Goal: Transaction & Acquisition: Purchase product/service

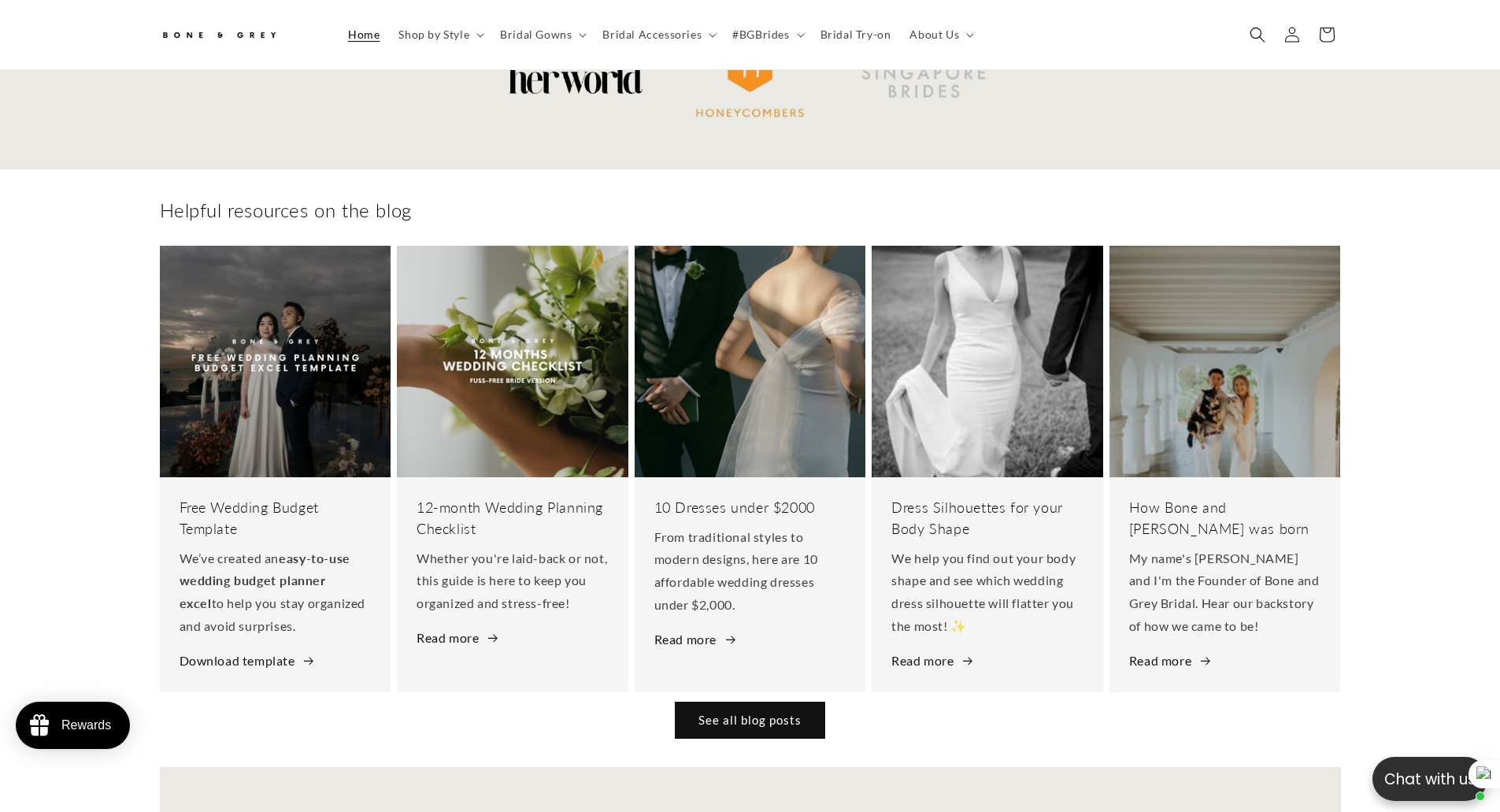
scroll to position [7422, 0]
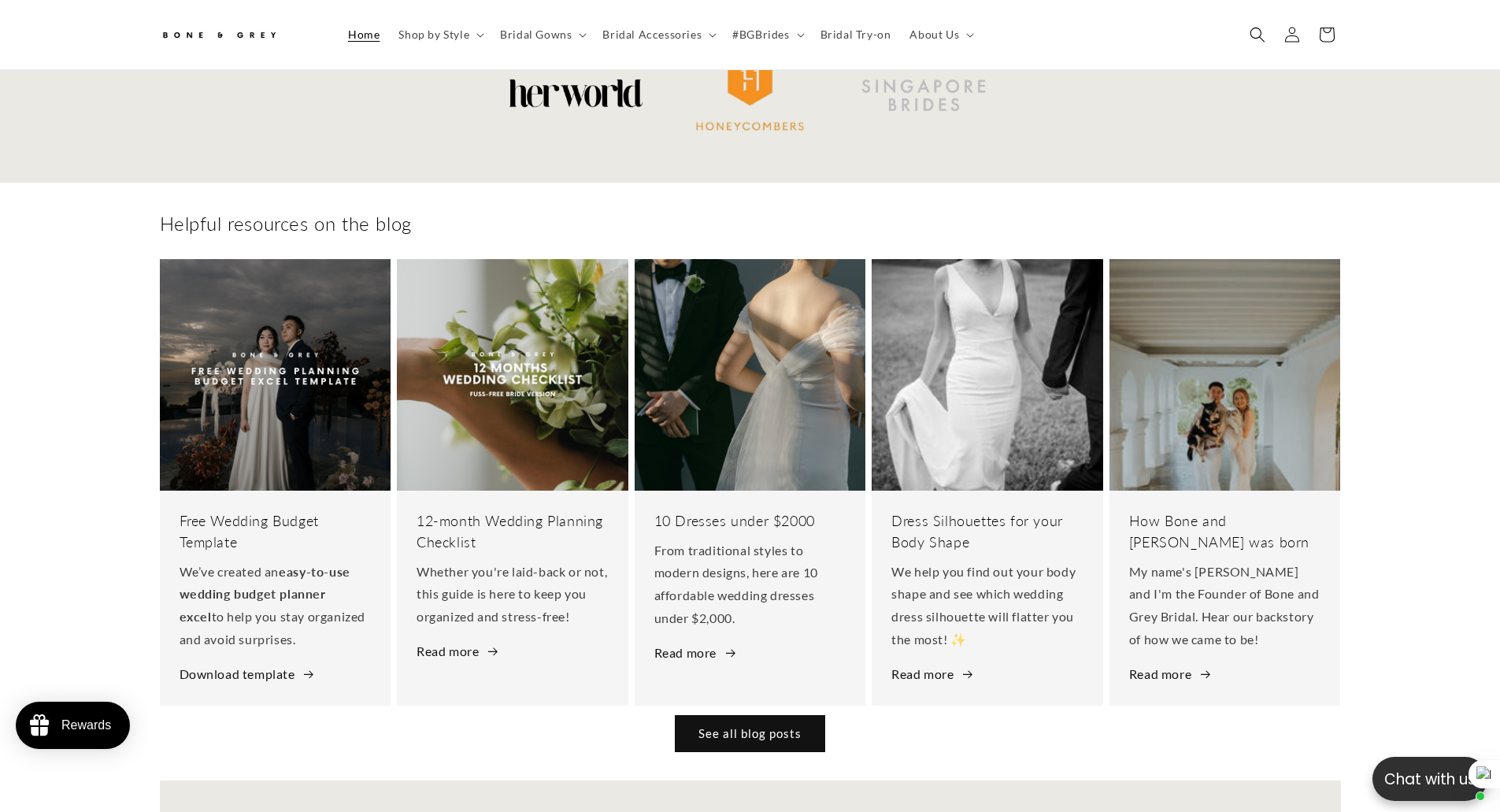
click at [51, 430] on div "Helpful resources on the blog Free Wedding Budget Template We’ve created an eas…" at bounding box center [750, 449] width 1500 height 532
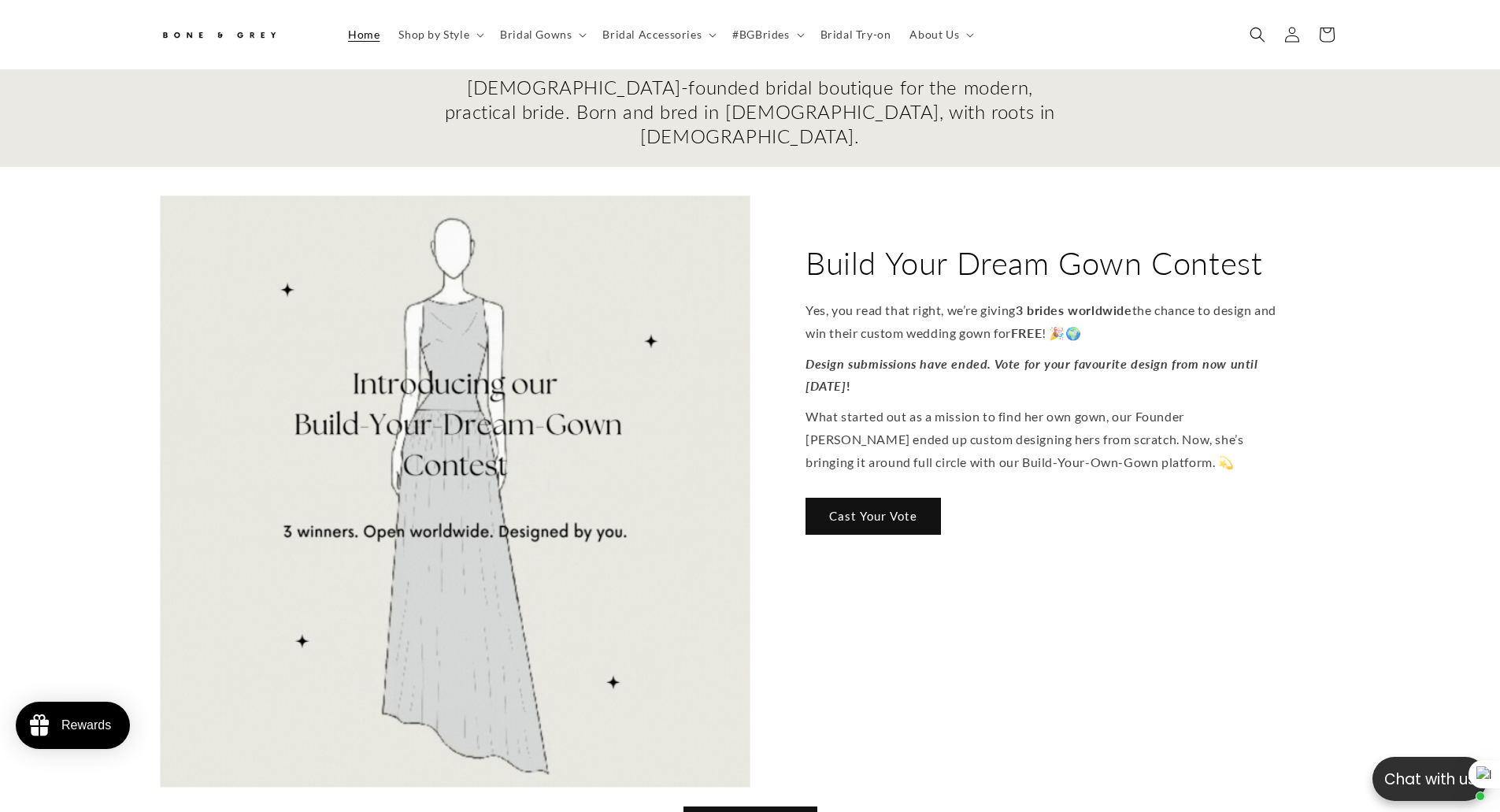
scroll to position [0, 0]
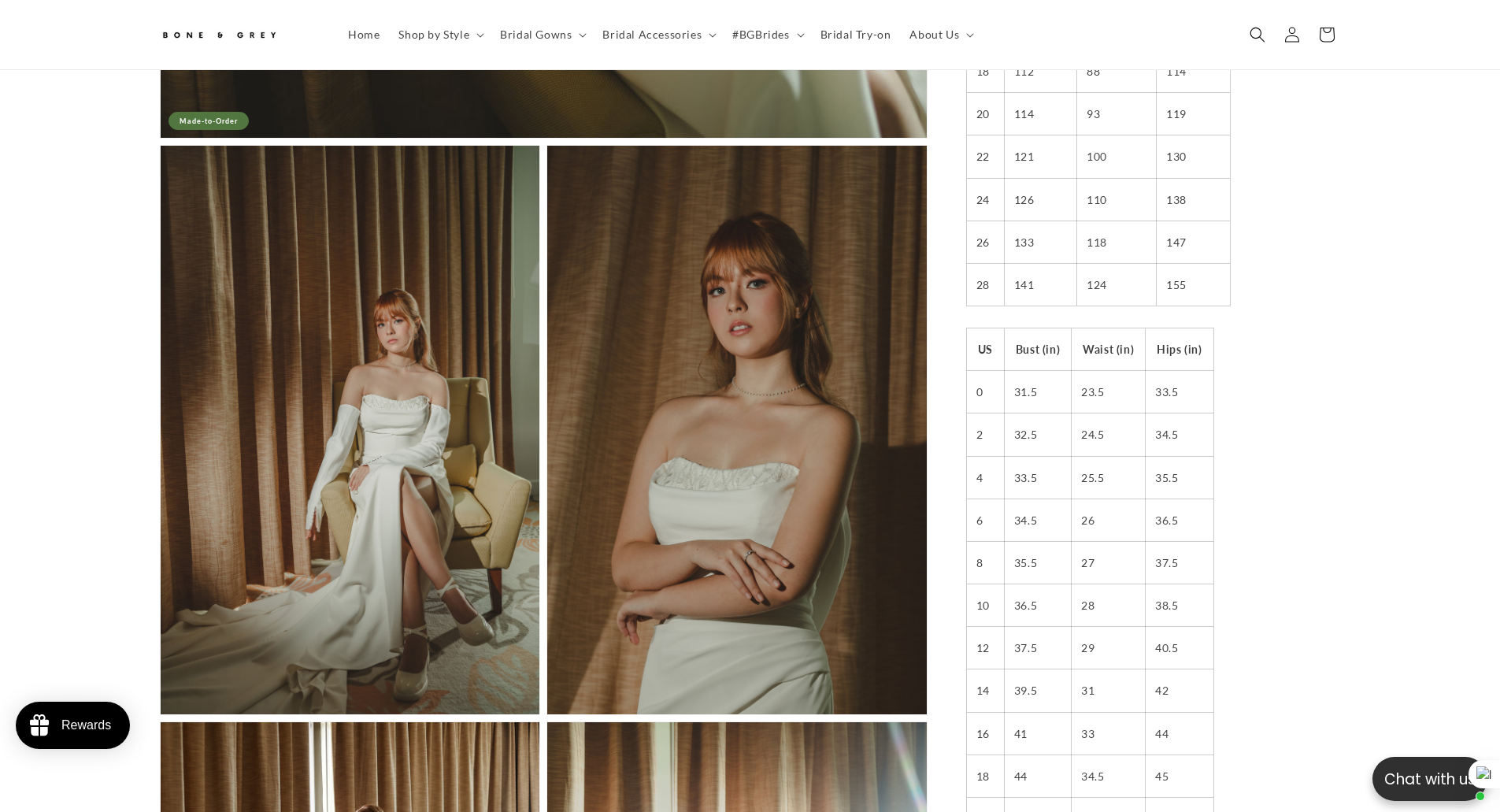
scroll to position [0, 866]
click at [359, 37] on span "Home" at bounding box center [363, 35] width 31 height 14
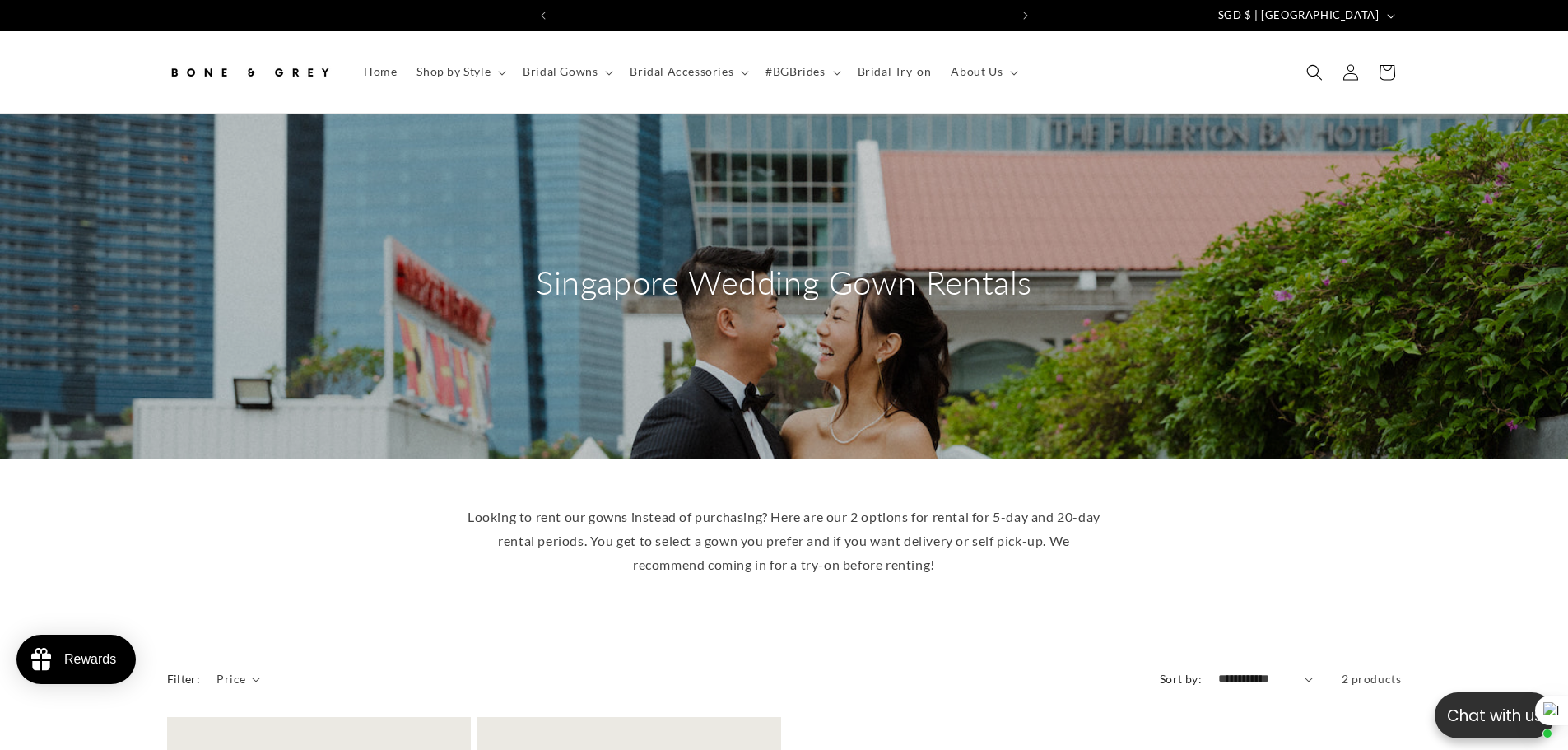
scroll to position [0, 453]
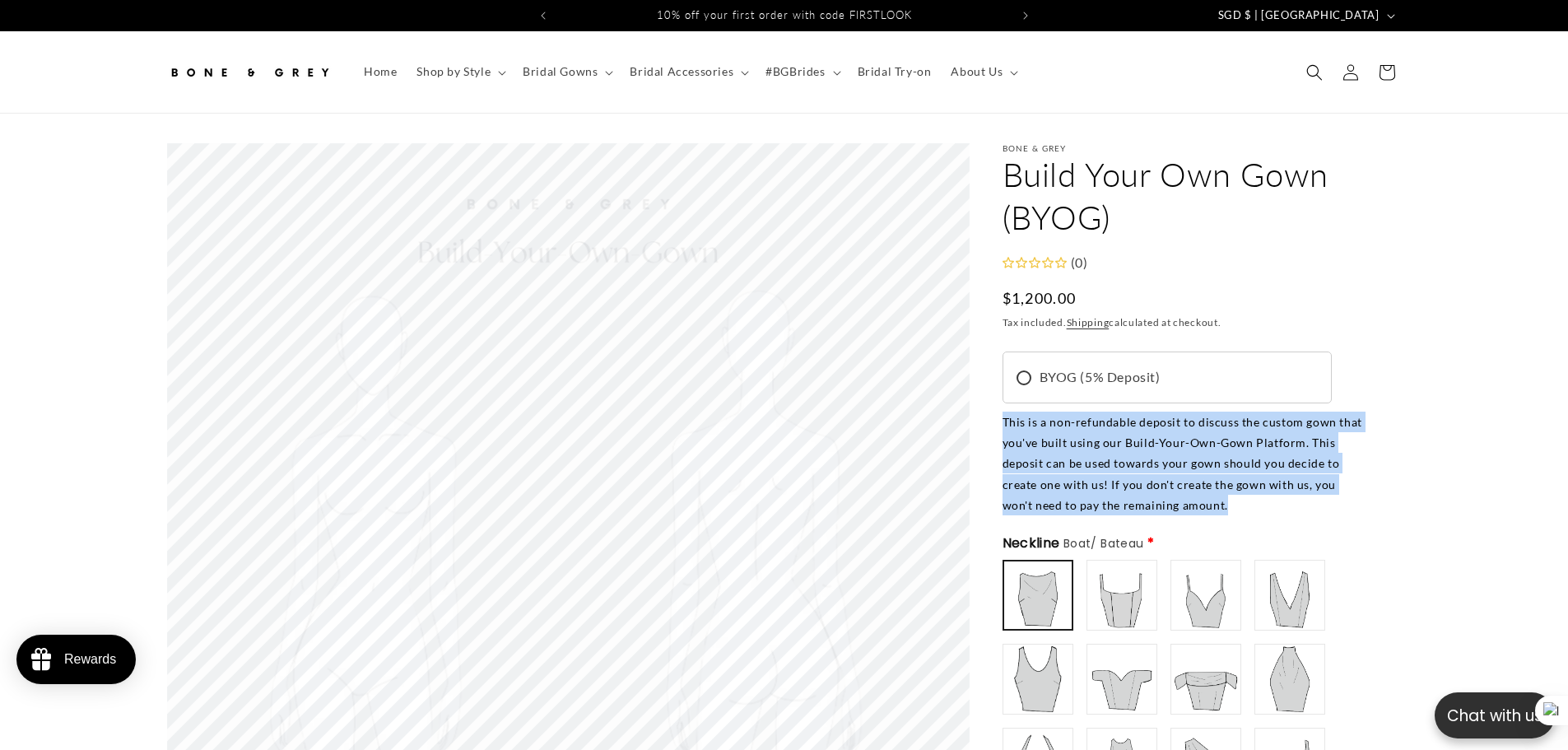
drag, startPoint x: 1003, startPoint y: 422, endPoint x: 1009, endPoint y: 306, distance: 116.2
click at [1259, 499] on div "This is a non-refundable deposit to discuss the custom gown that you've built u…" at bounding box center [1183, 464] width 362 height 104
copy div "This is a non-refundable deposit to discuss the custom gown that you've built u…"
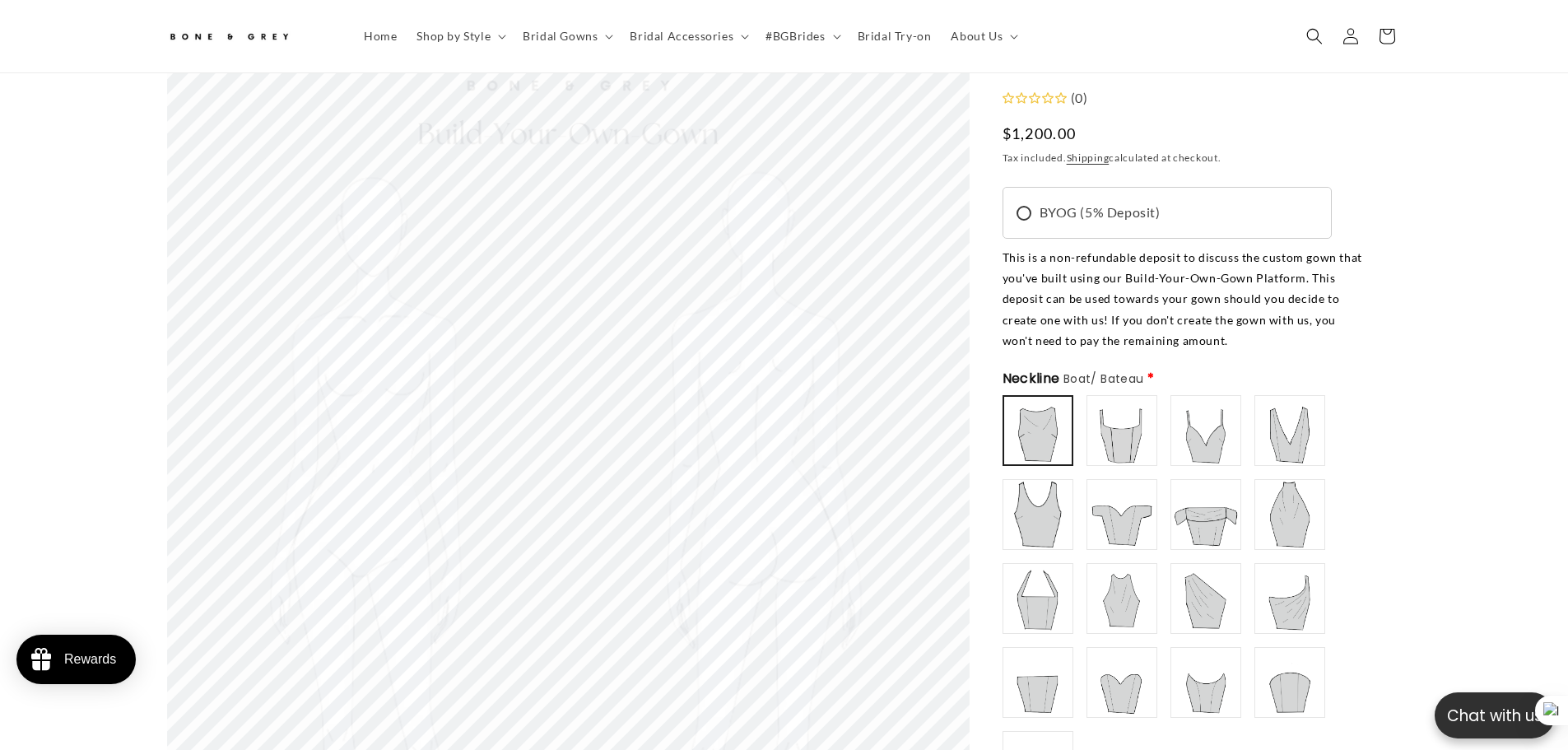
scroll to position [0, 453]
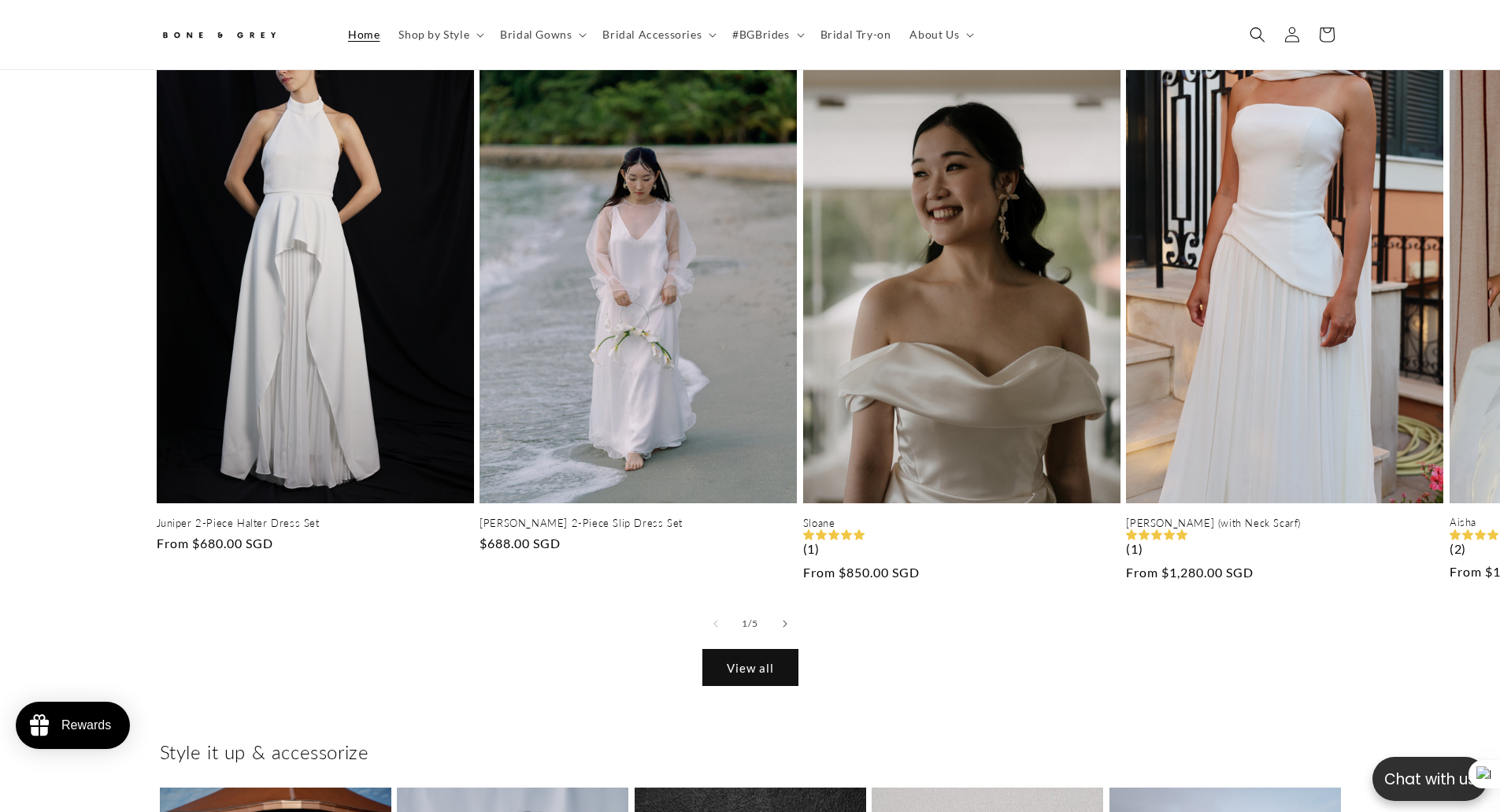
scroll to position [0, 866]
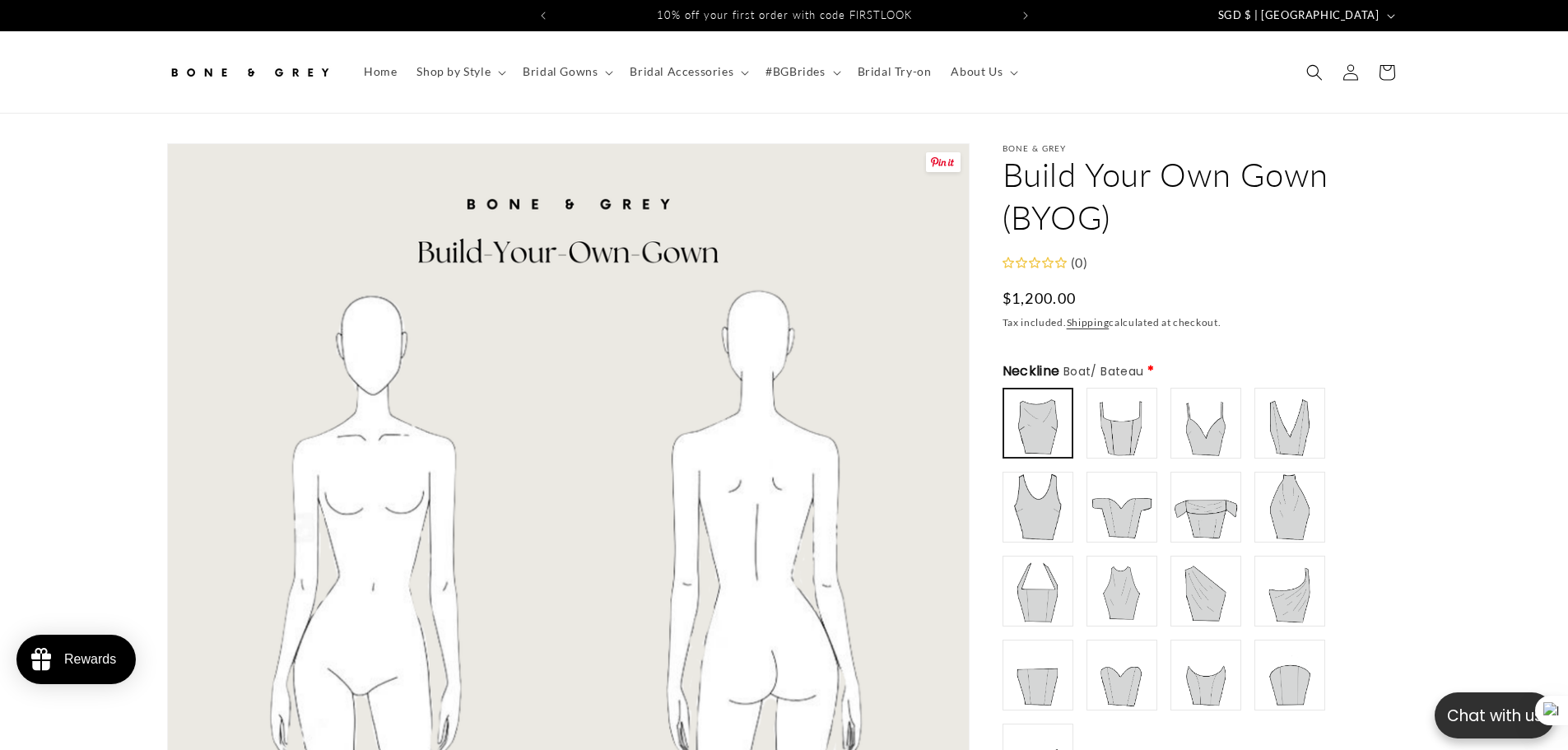
drag, startPoint x: 1330, startPoint y: 332, endPoint x: 1369, endPoint y: 361, distance: 48.6
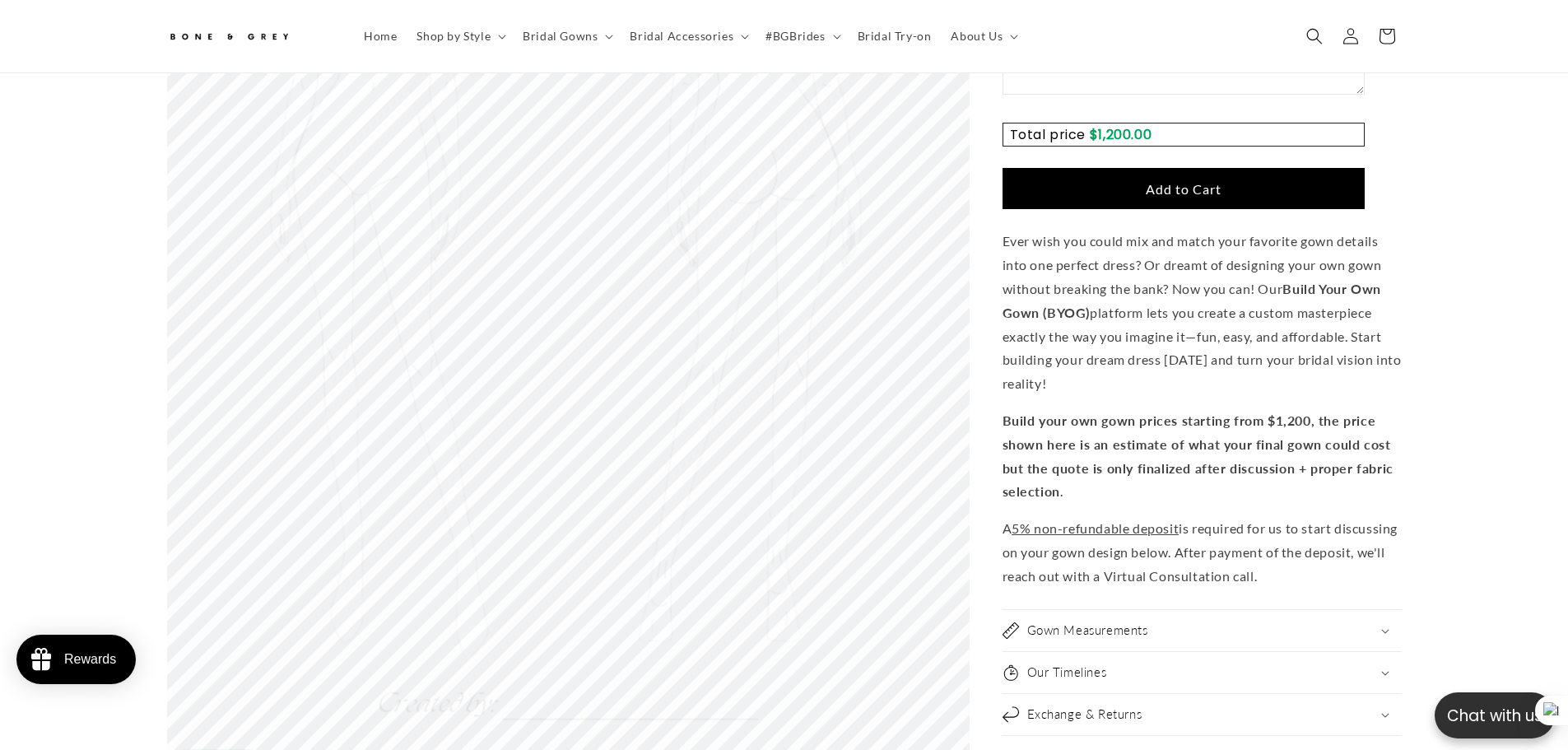
scroll to position [0, 453]
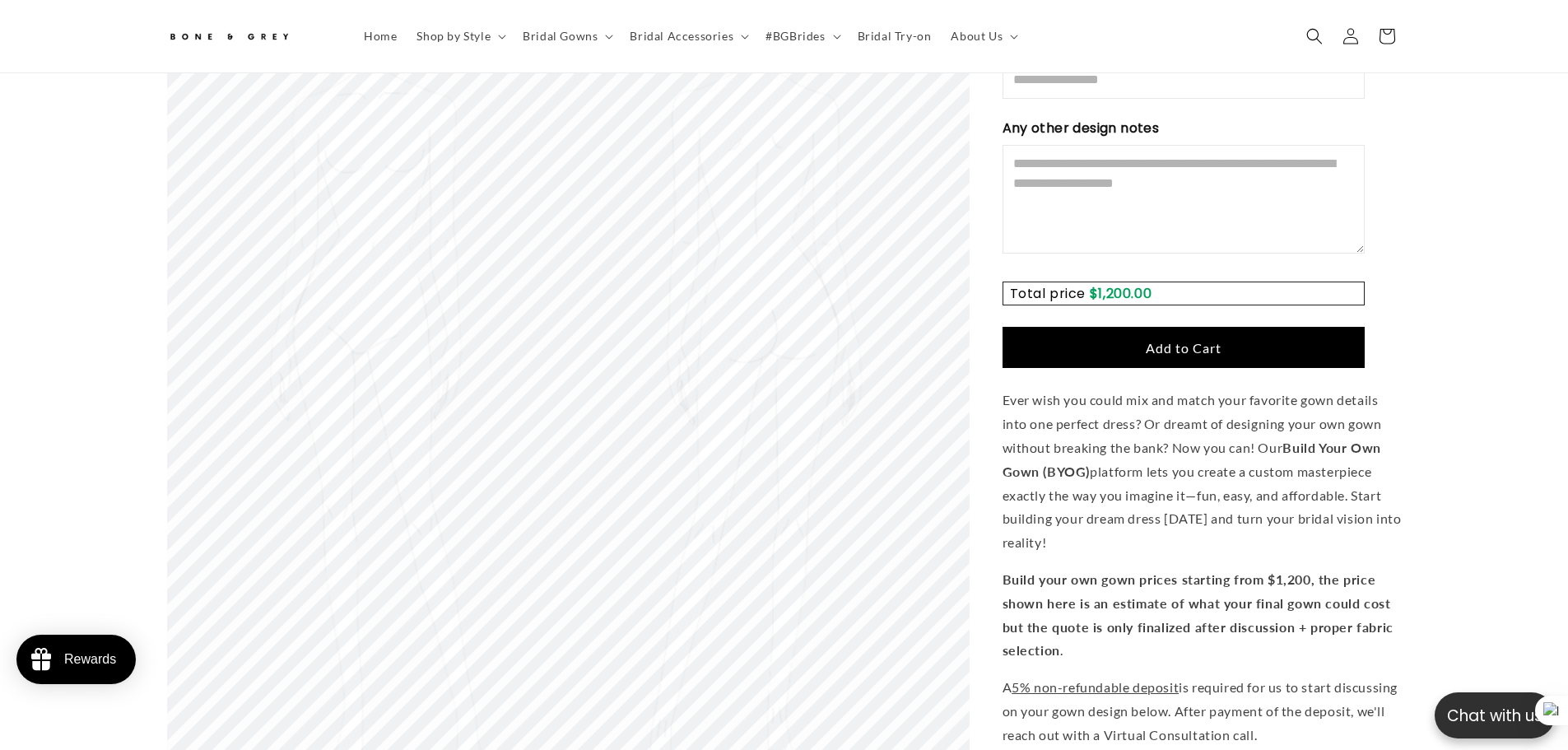
scroll to position [2955, 0]
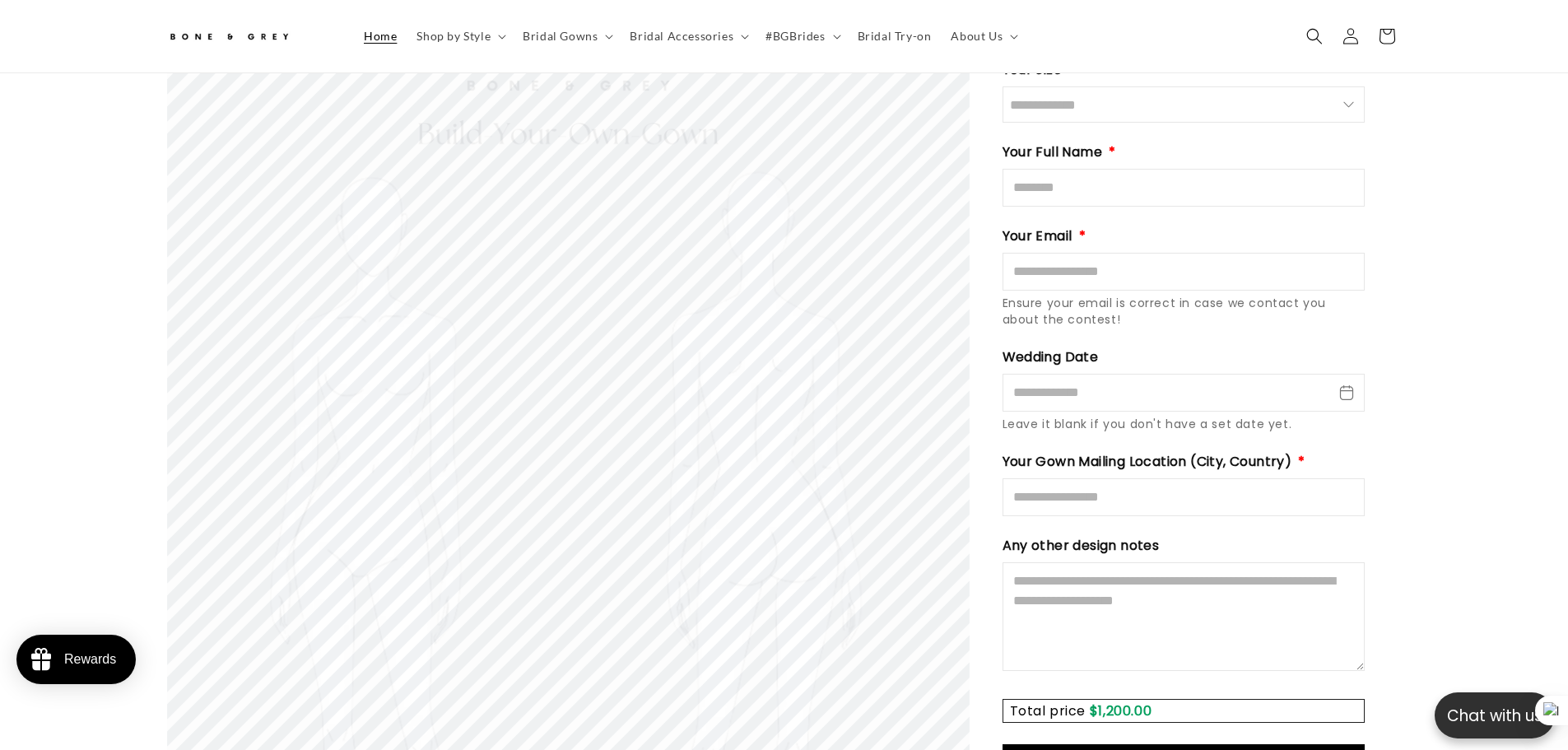
click at [373, 37] on span "Home" at bounding box center [379, 36] width 32 height 15
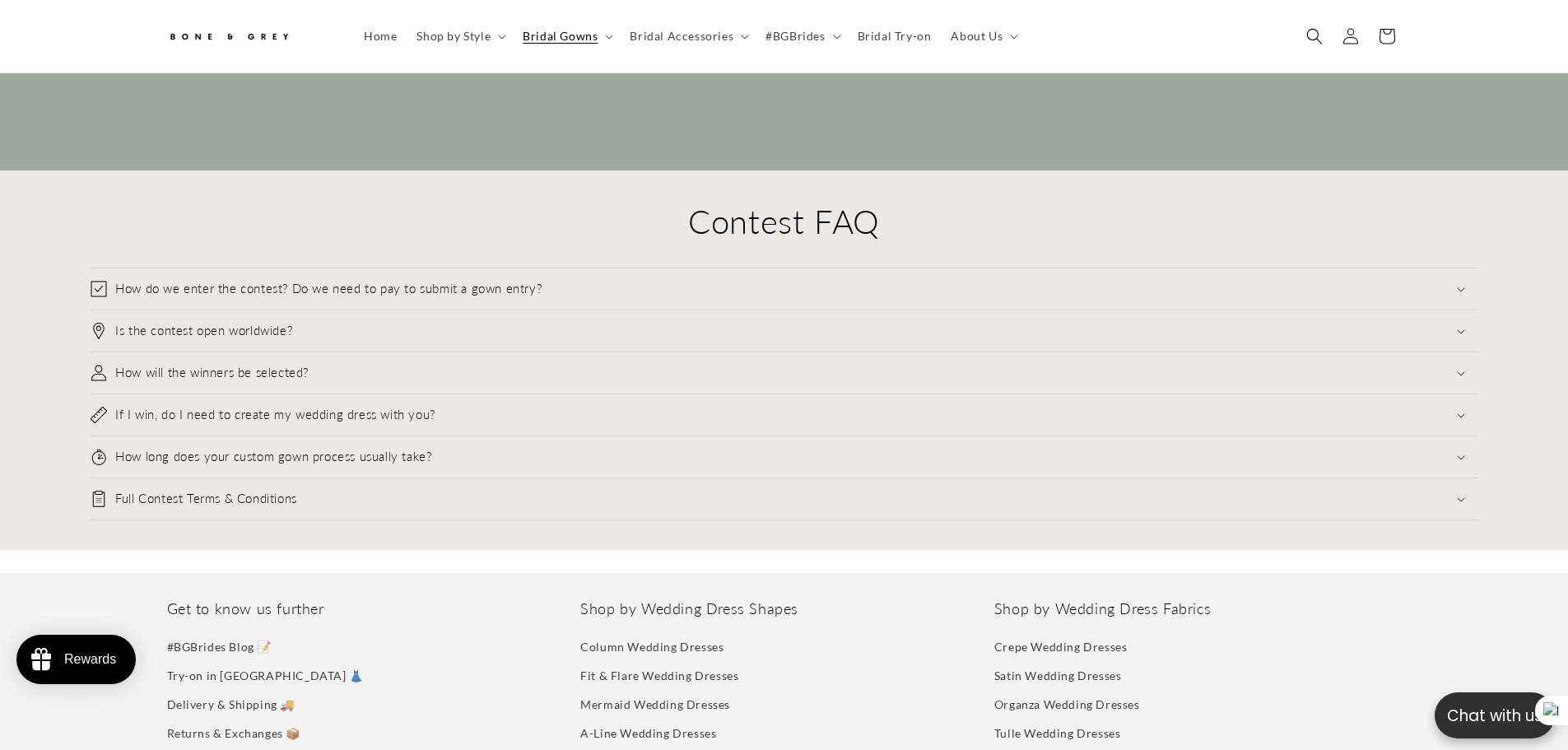
scroll to position [0, 906]
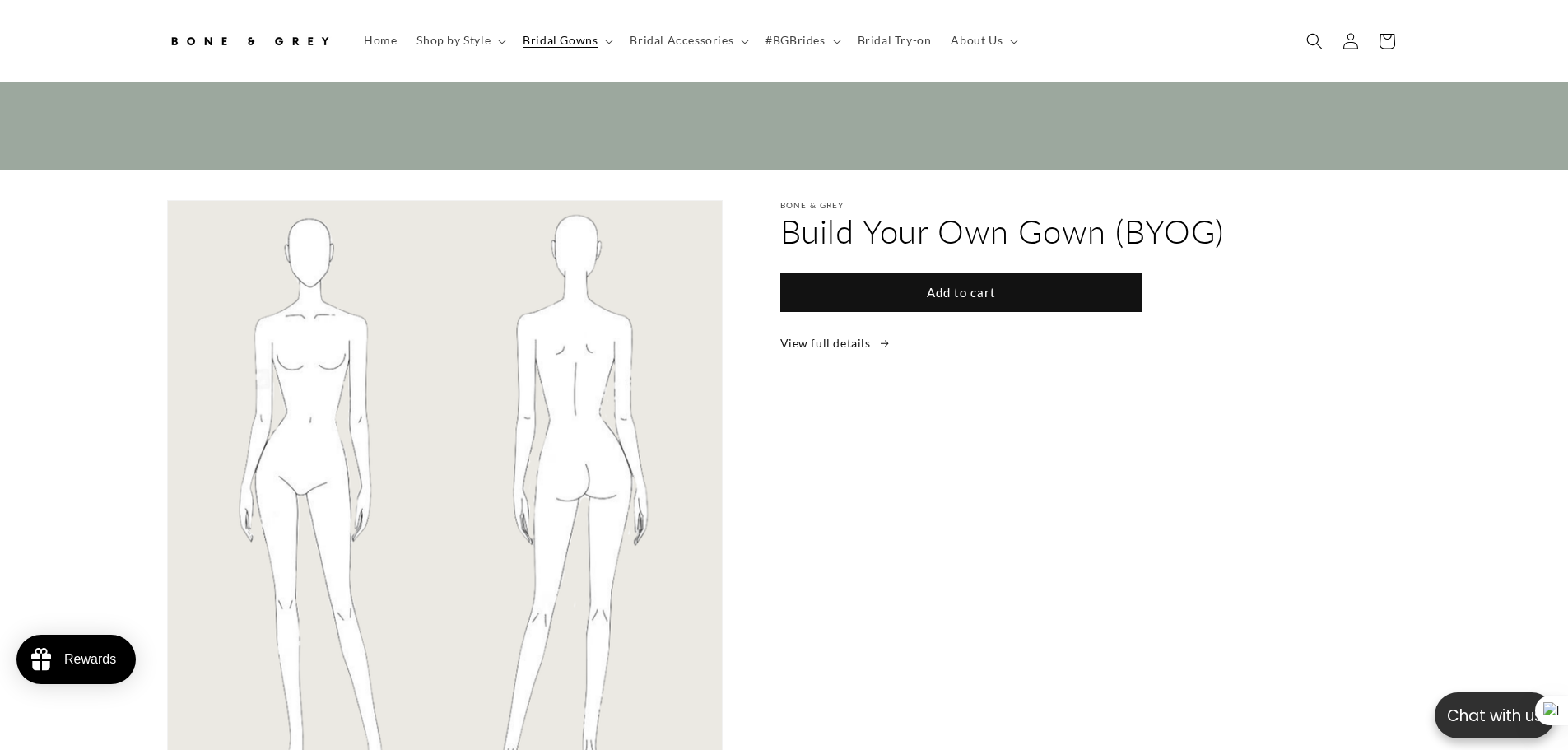
click at [1485, 378] on section "Open media 1 in modal Bone & Grey Build Your Own Gown (BYOG) Add to cart View f…" at bounding box center [784, 508] width 1568 height 675
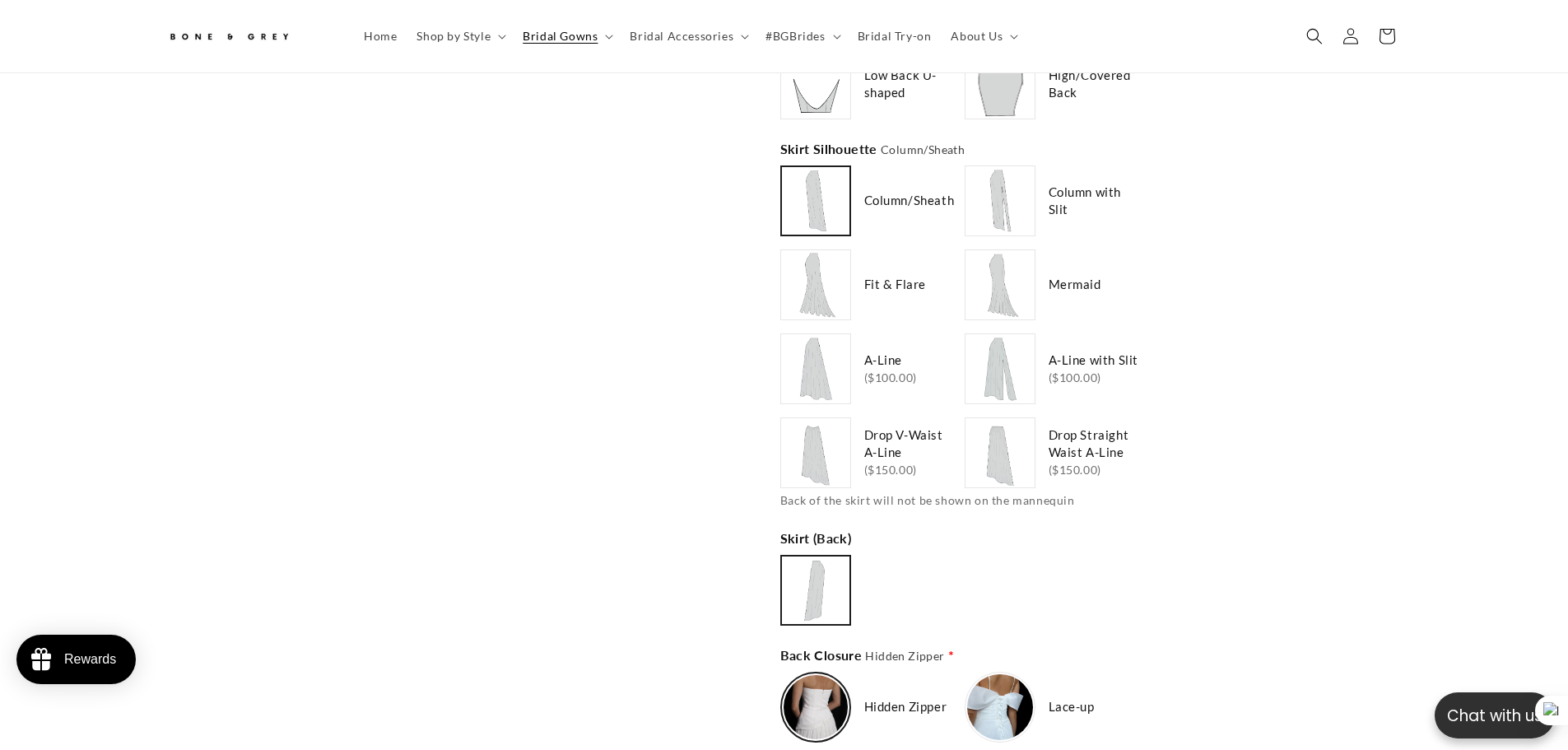
scroll to position [0, 906]
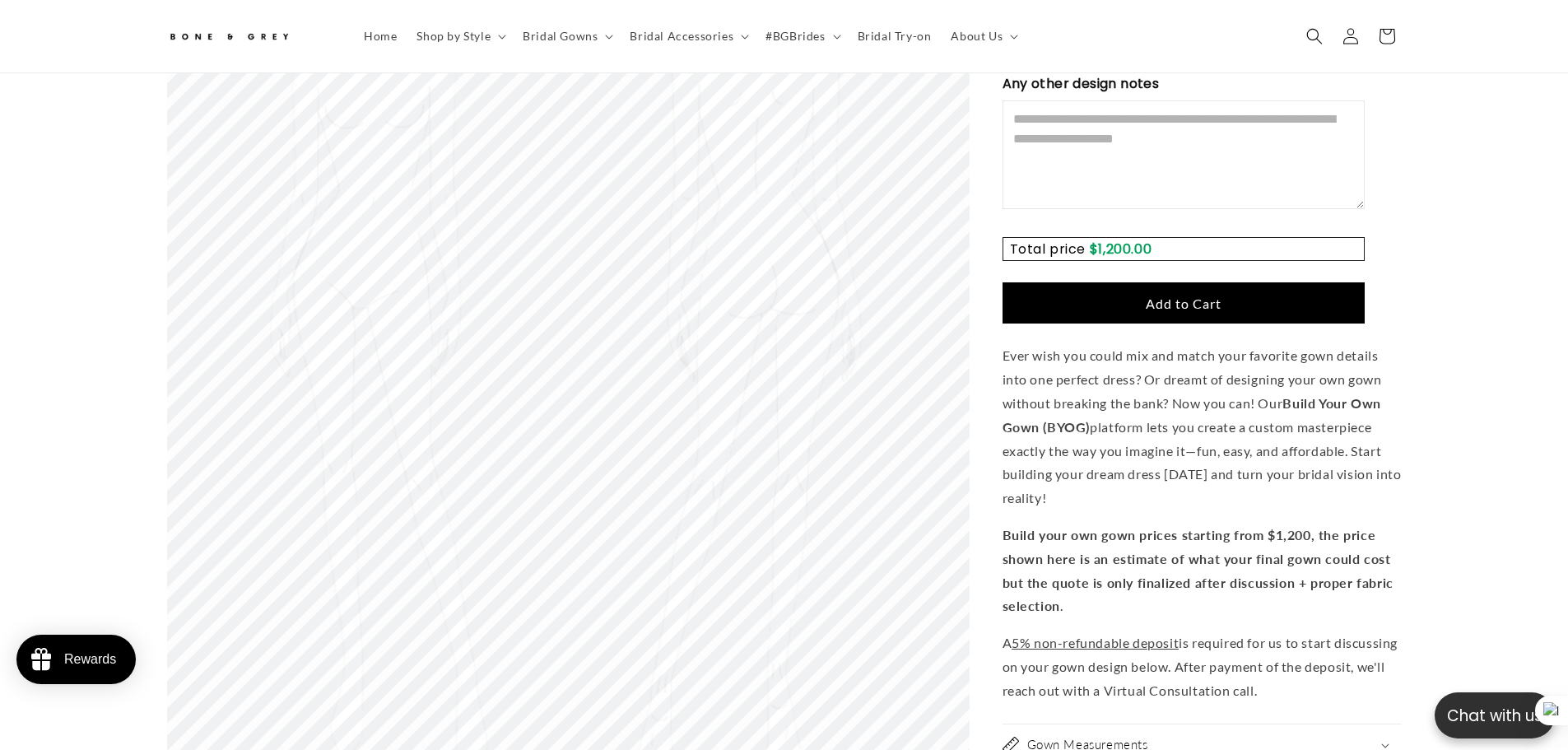
scroll to position [3037, 0]
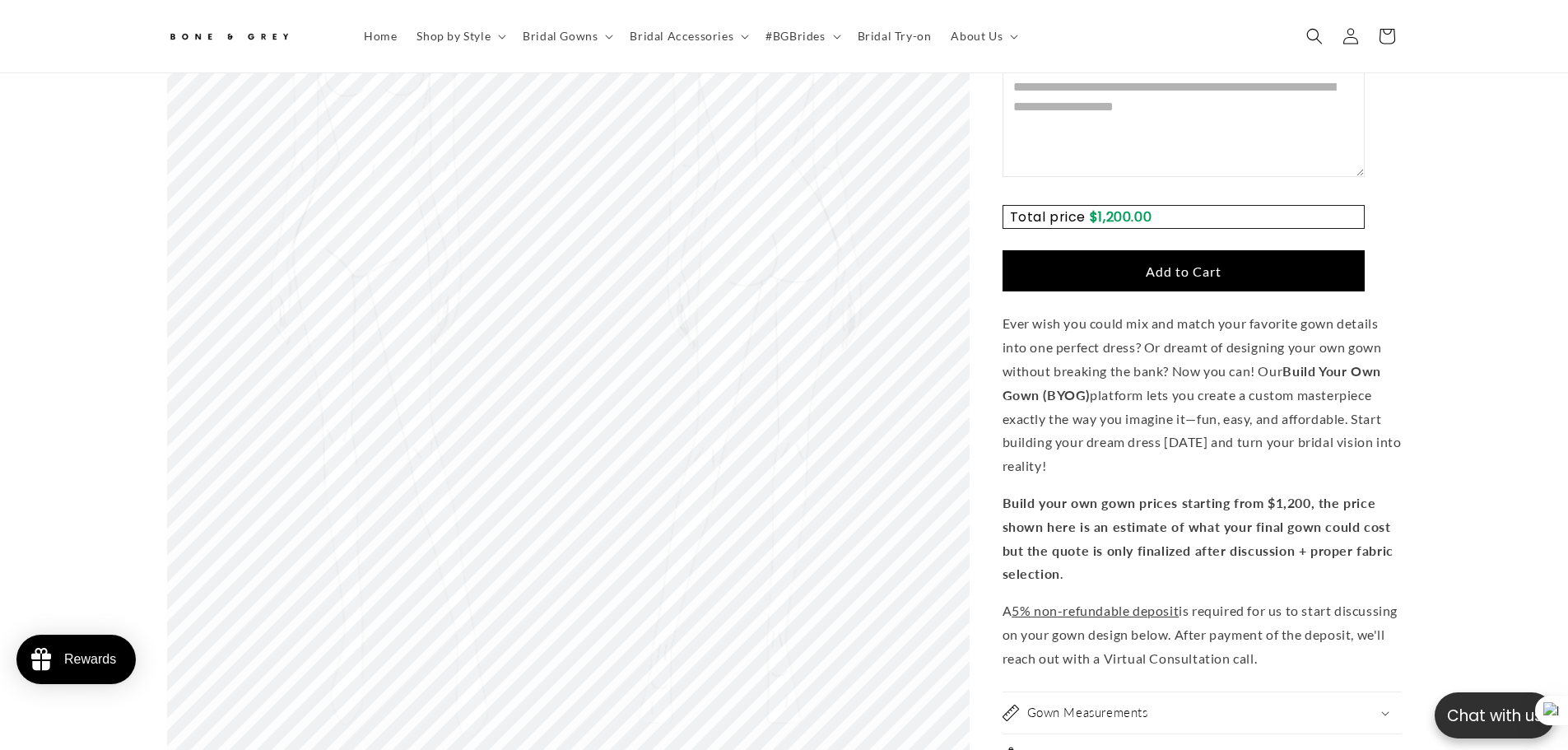
click at [1176, 261] on button "Add to Cart" at bounding box center [1183, 271] width 362 height 41
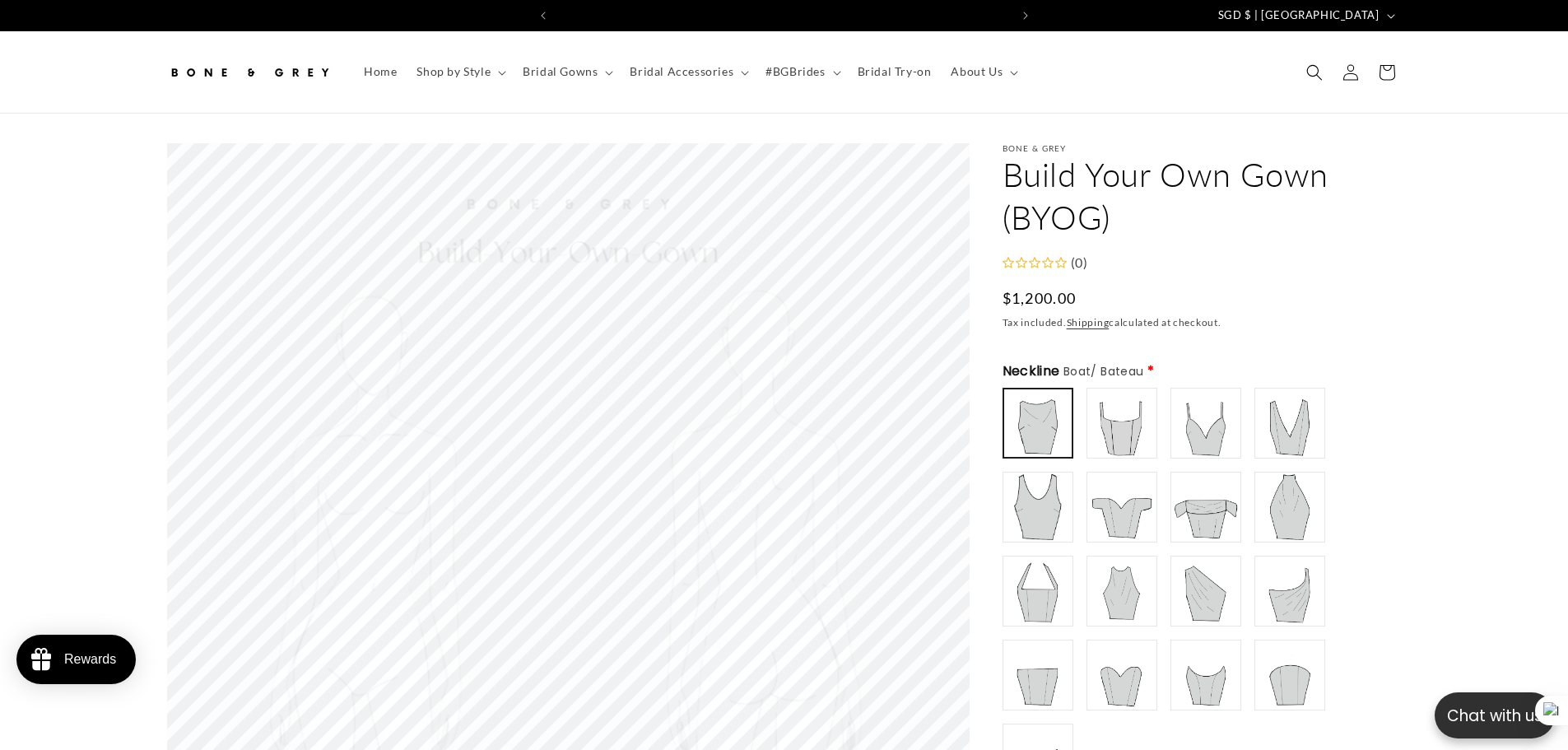
scroll to position [0, 906]
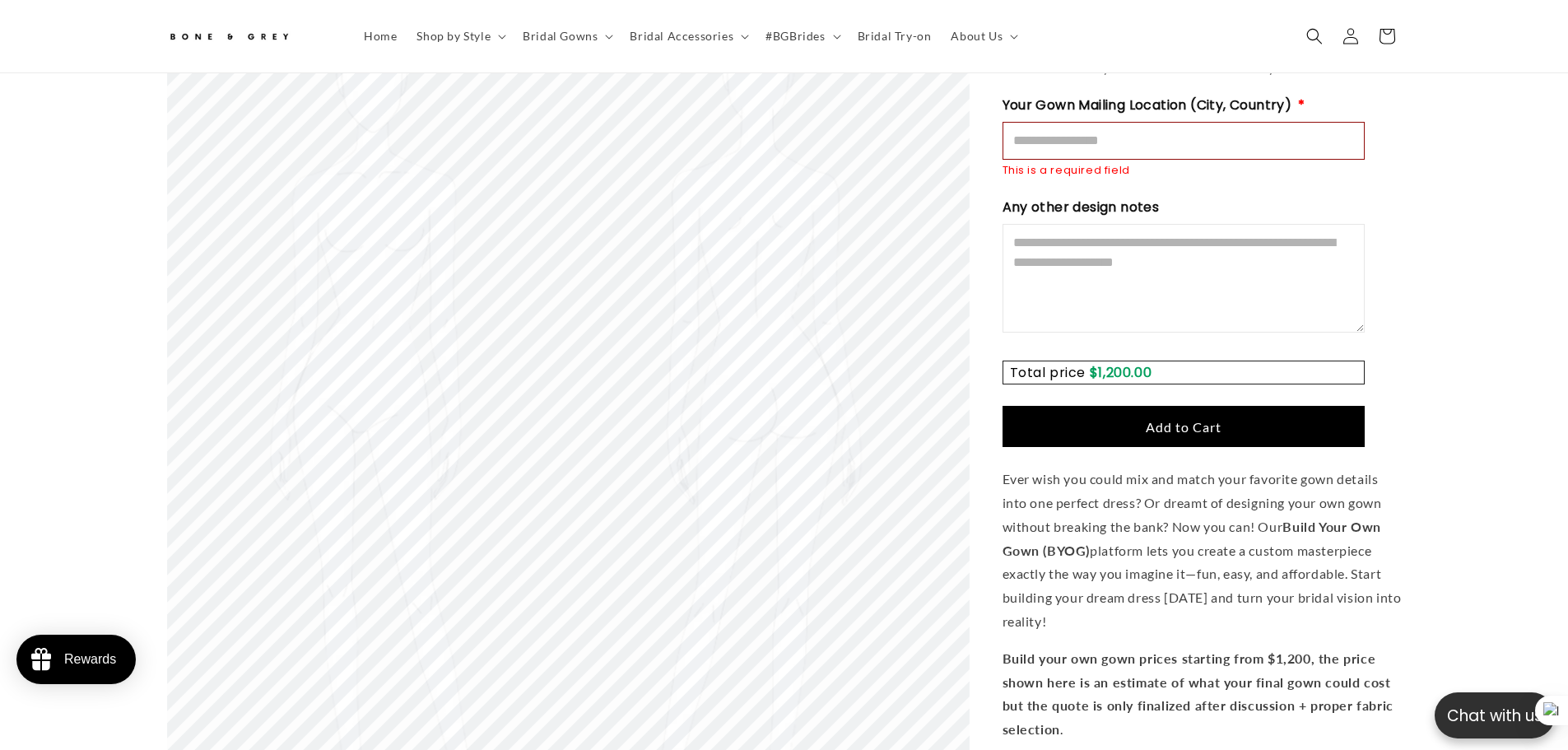
scroll to position [0, 453]
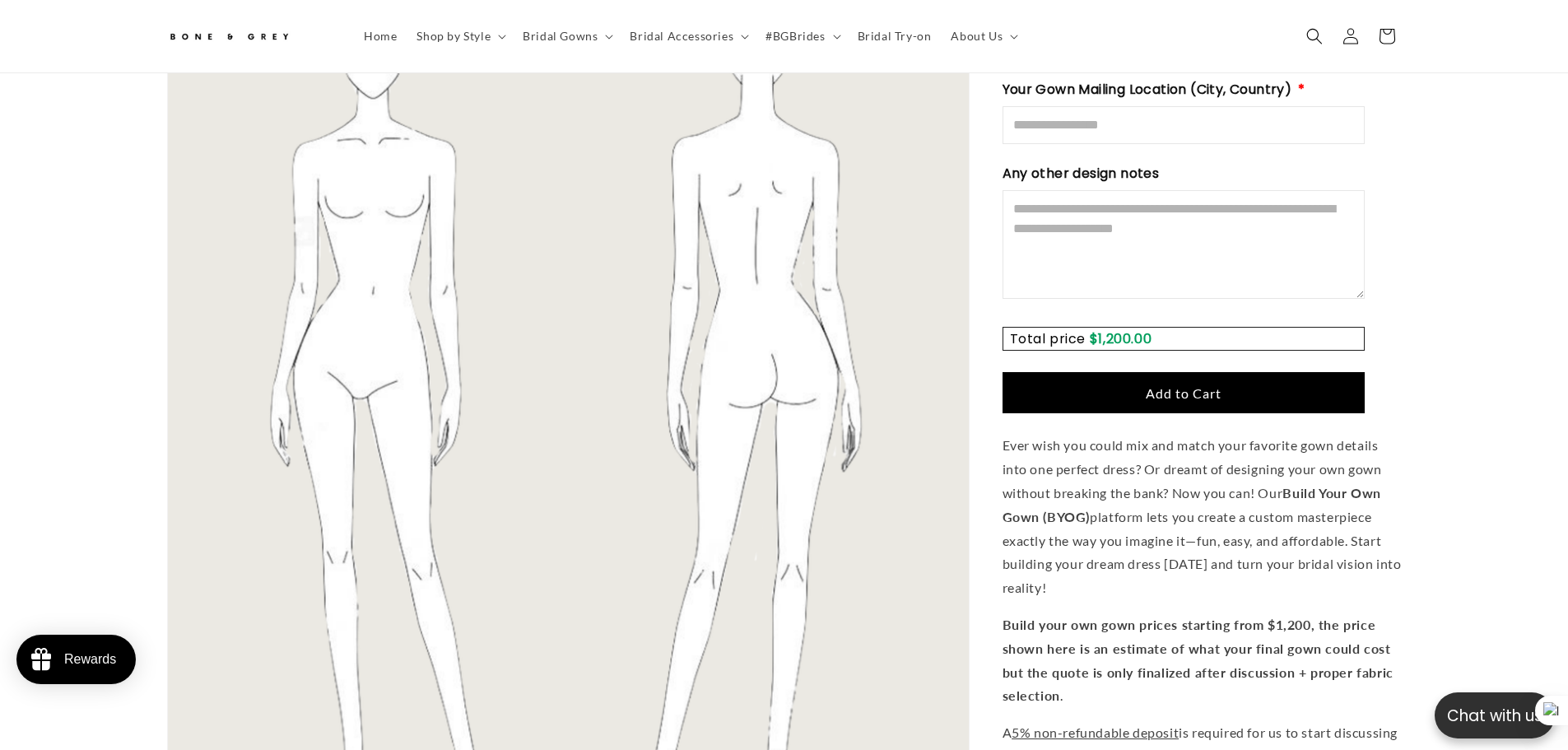
scroll to position [2296, 0]
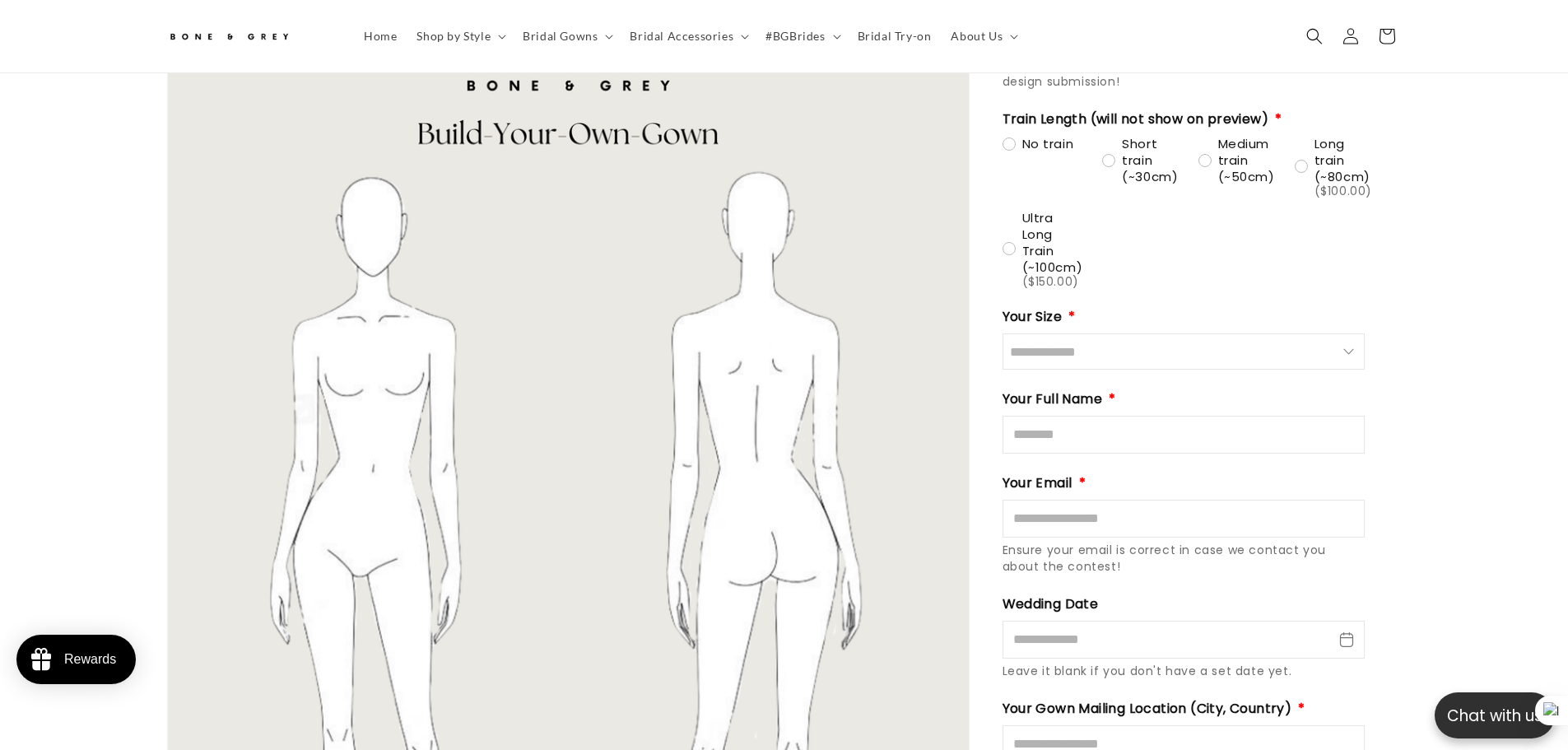
drag, startPoint x: 0, startPoint y: 0, endPoint x: 85, endPoint y: 268, distance: 281.2
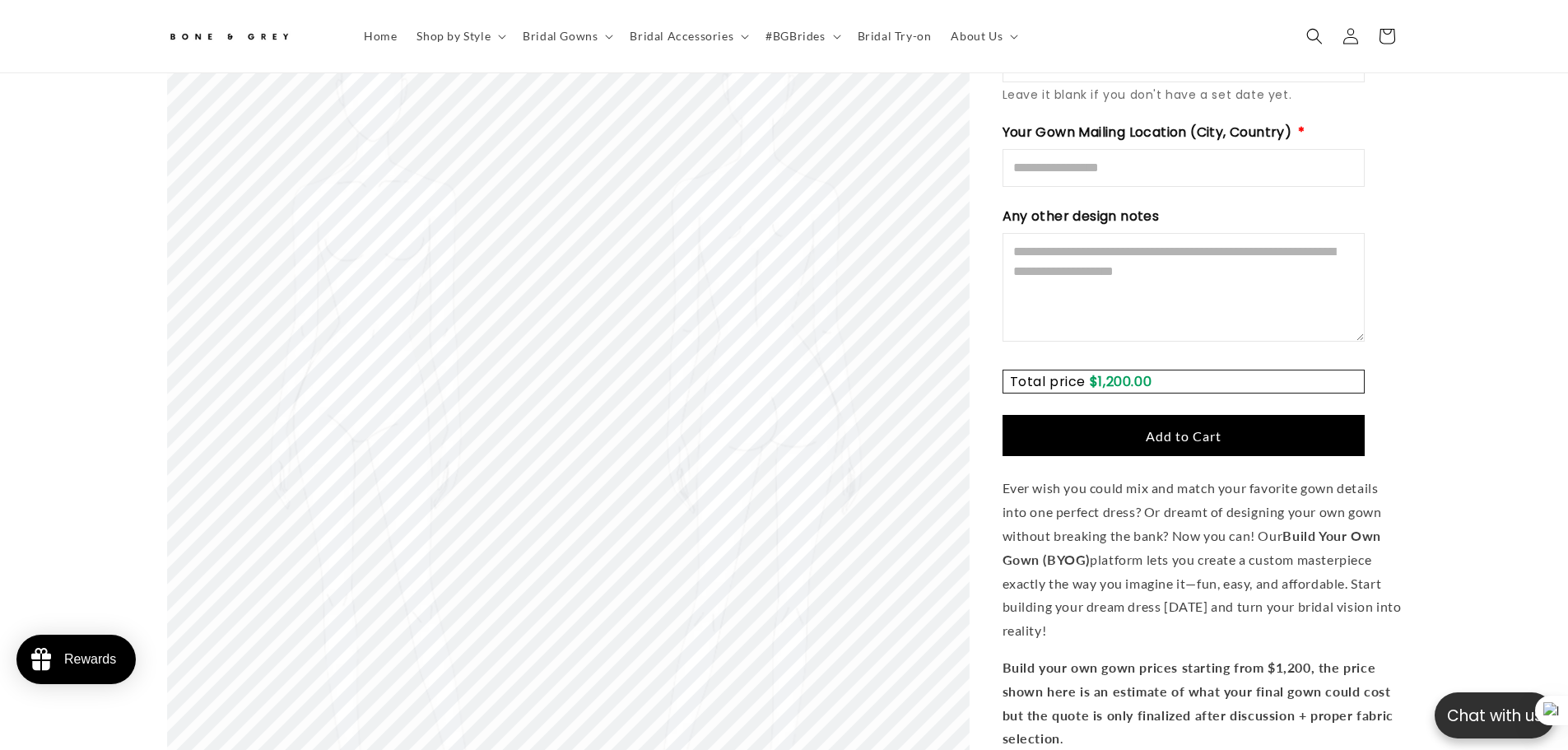
scroll to position [0, 906]
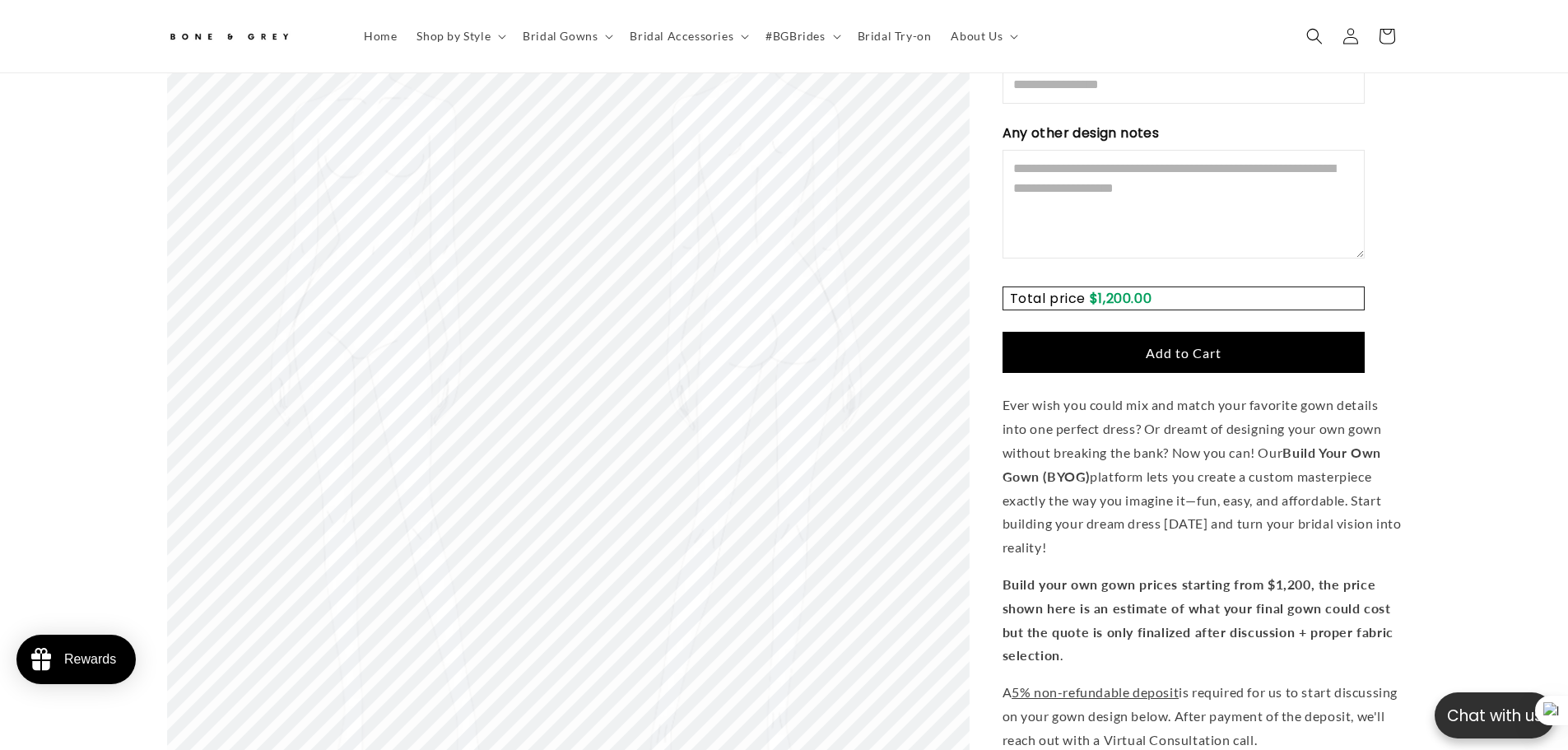
scroll to position [0, 453]
